Goal: Check status

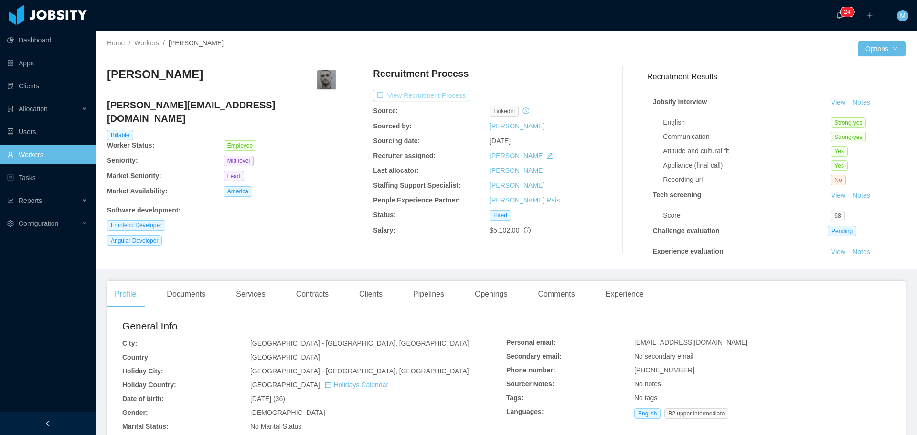
click at [414, 95] on button "View Recruitment Process" at bounding box center [421, 95] width 96 height 11
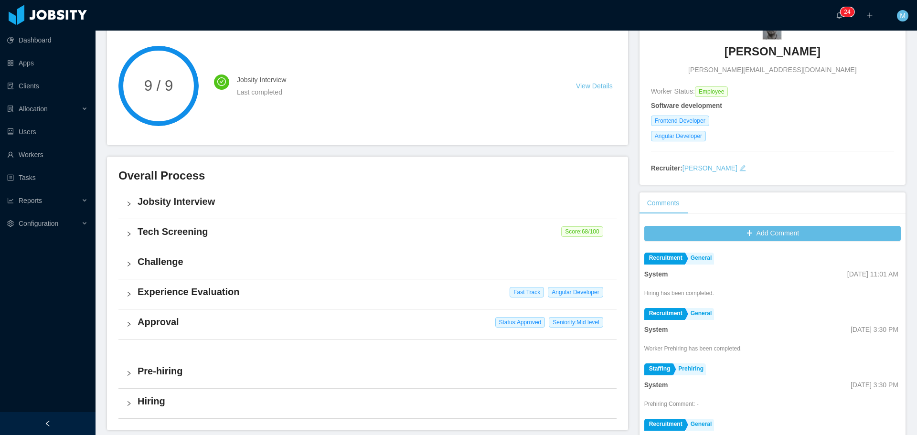
scroll to position [95, 0]
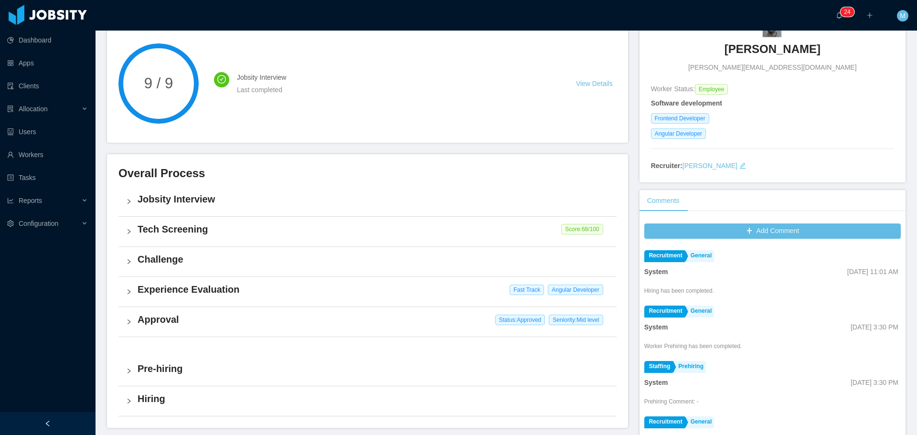
click at [170, 199] on h4 "Jobsity Interview" at bounding box center [373, 198] width 471 height 13
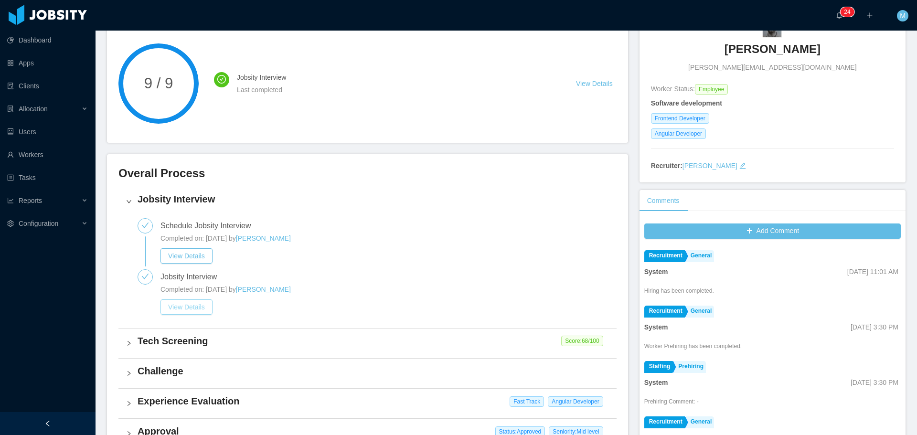
click at [201, 309] on button "View Details" at bounding box center [186, 306] width 52 height 15
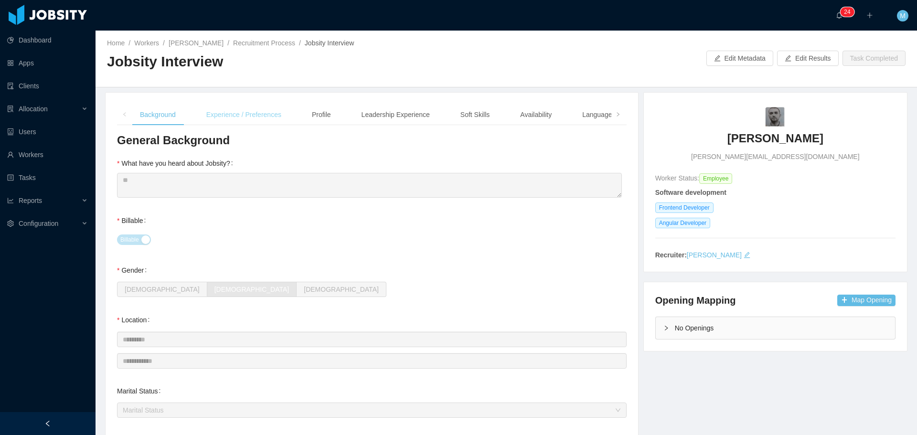
click at [242, 123] on div "Experience / Preferences" at bounding box center [244, 114] width 90 height 21
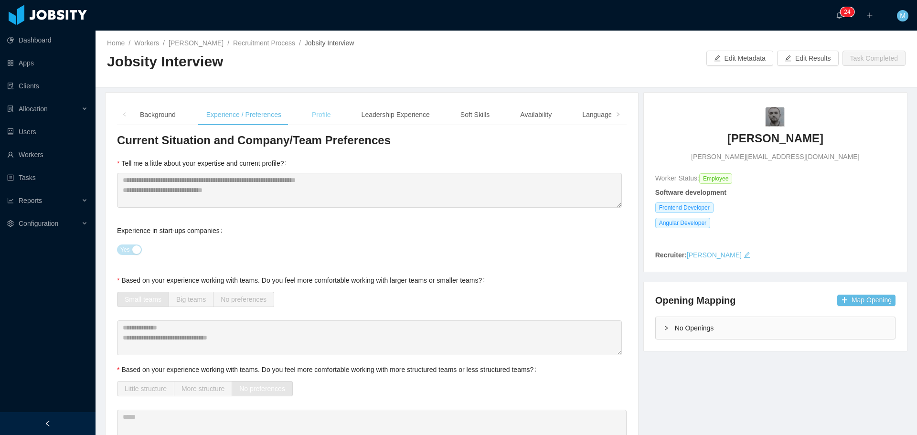
click at [332, 120] on div "Profile" at bounding box center [321, 114] width 34 height 21
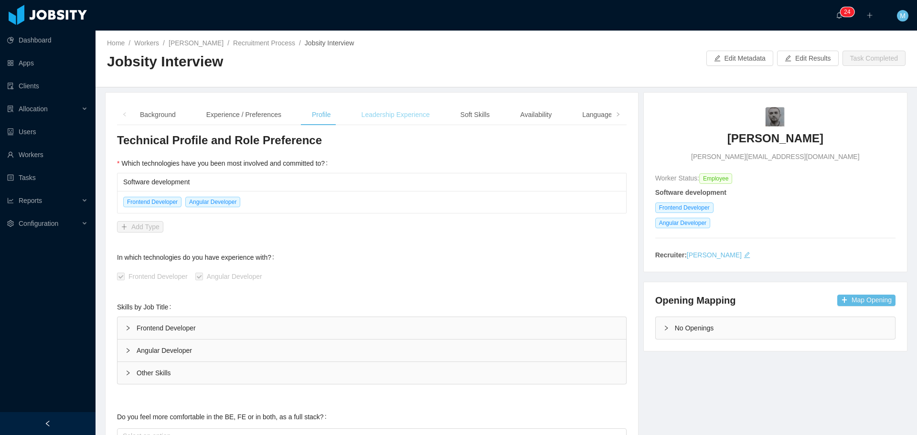
click at [378, 119] on div "Leadership Experience" at bounding box center [396, 114] width 84 height 21
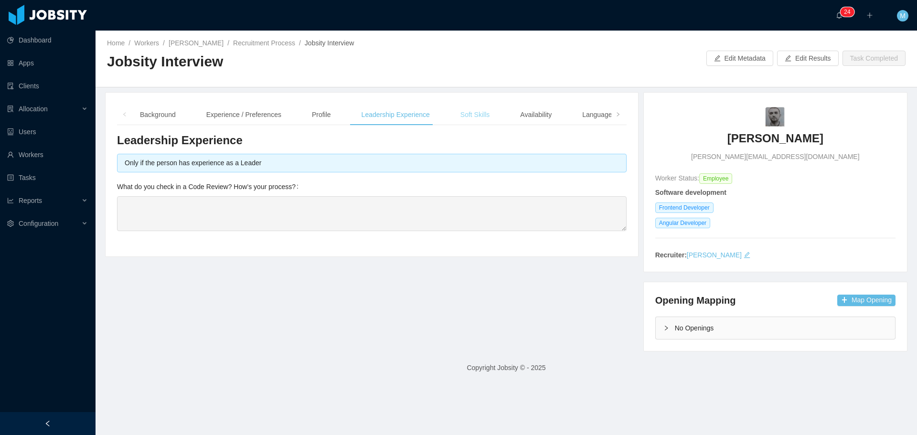
click at [462, 111] on div "Soft Skills" at bounding box center [475, 114] width 44 height 21
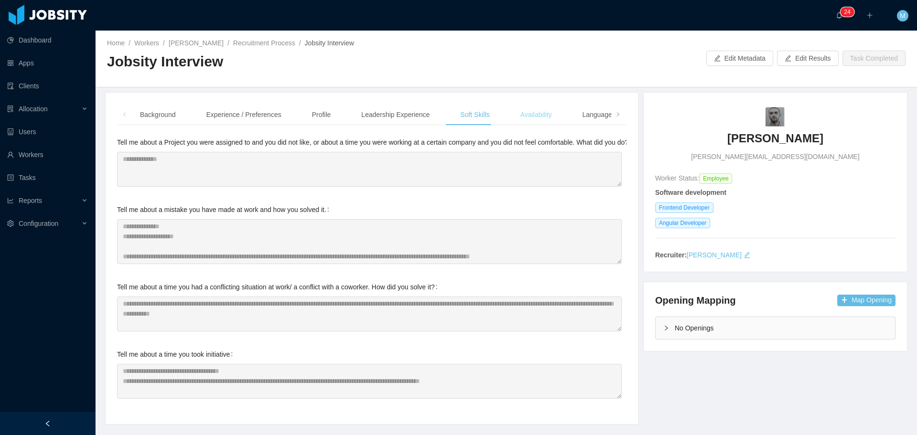
click at [523, 109] on div "Availability" at bounding box center [535, 114] width 47 height 21
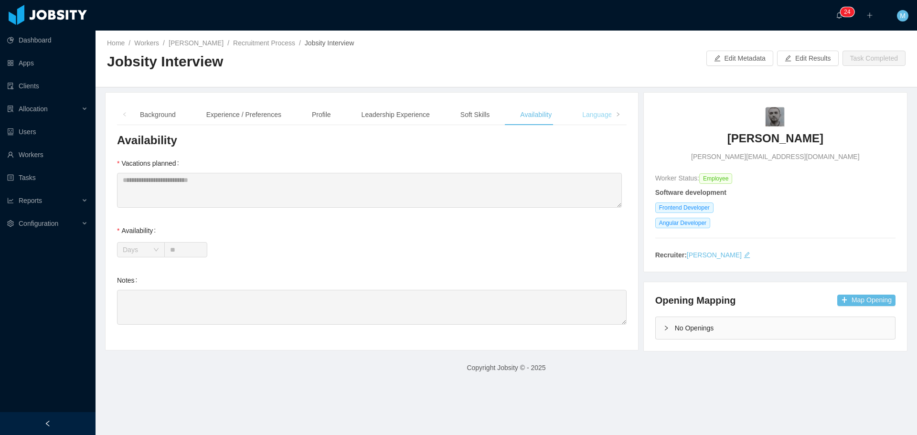
click at [574, 119] on div "Language" at bounding box center [596, 114] width 45 height 21
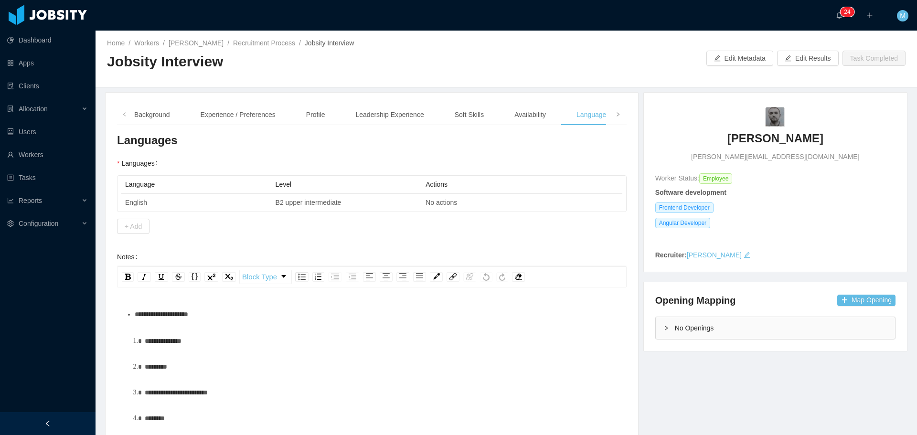
click at [615, 119] on span at bounding box center [618, 114] width 6 height 10
click at [590, 116] on div "Notes" at bounding box center [597, 114] width 33 height 21
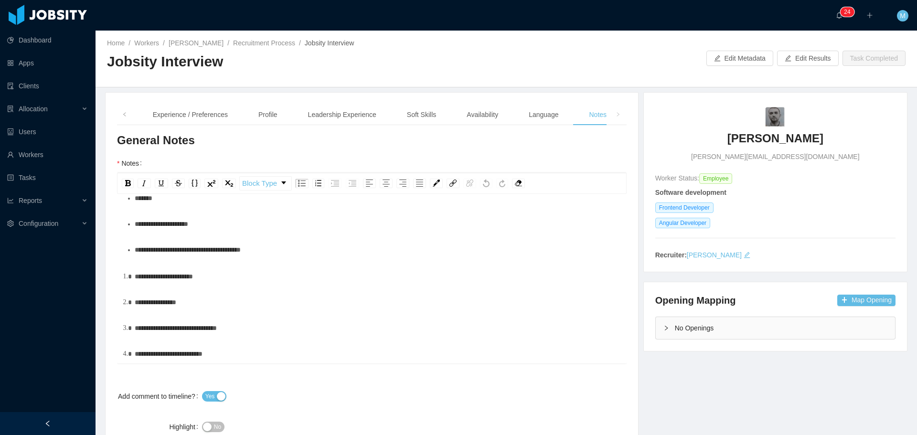
scroll to position [540, 0]
